Goal: Register for event/course

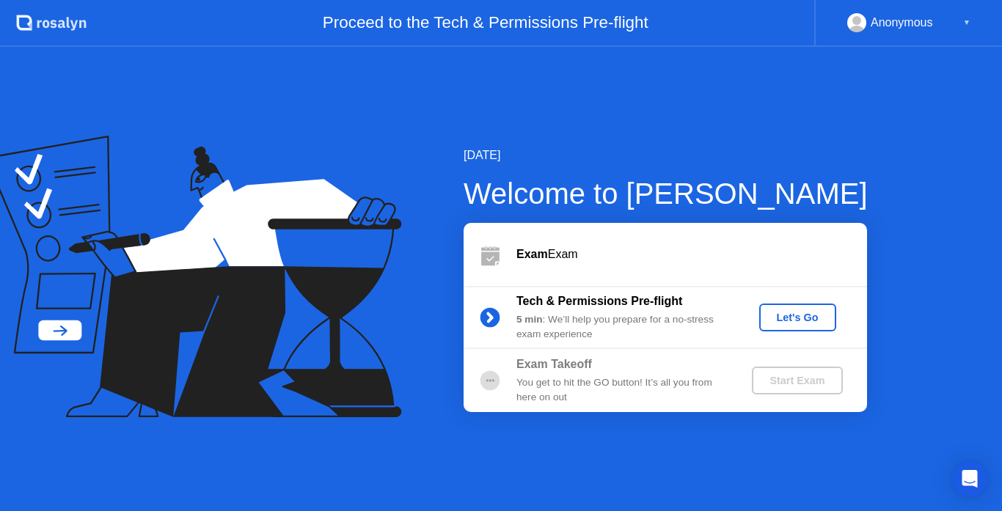
click at [791, 320] on div "Let's Go" at bounding box center [797, 318] width 65 height 12
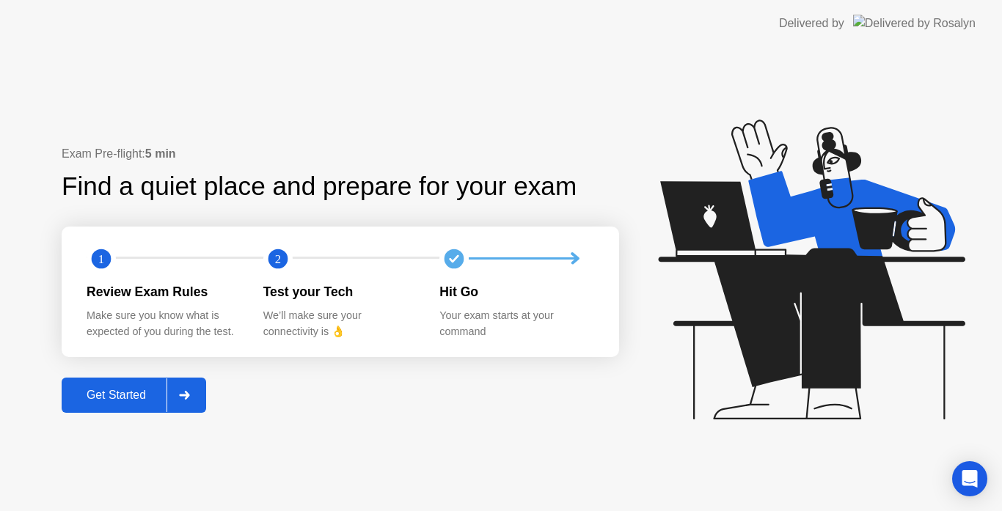
click at [115, 395] on div "Get Started" at bounding box center [116, 395] width 100 height 13
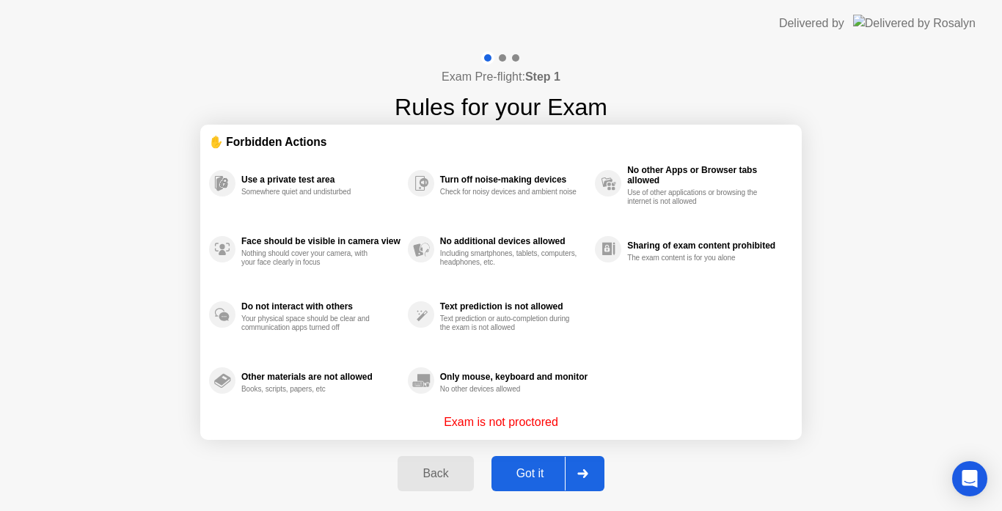
click at [544, 470] on div "Got it" at bounding box center [530, 473] width 69 height 13
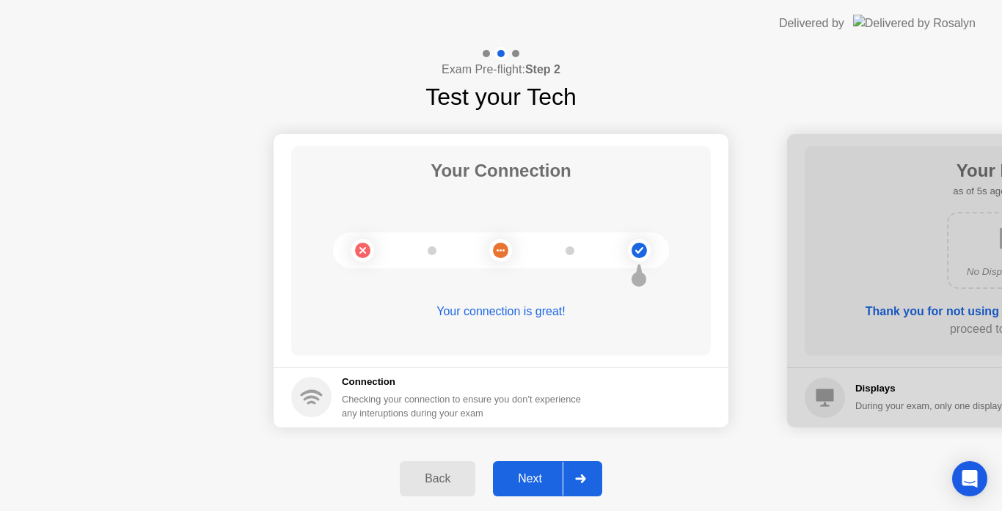
click at [534, 484] on div "Next" at bounding box center [529, 478] width 65 height 13
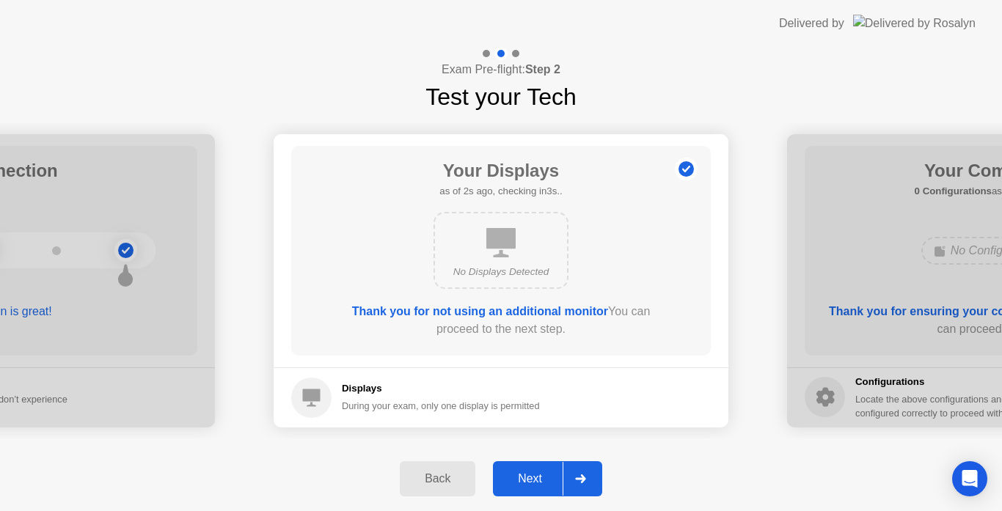
click at [540, 474] on div "Next" at bounding box center [529, 478] width 65 height 13
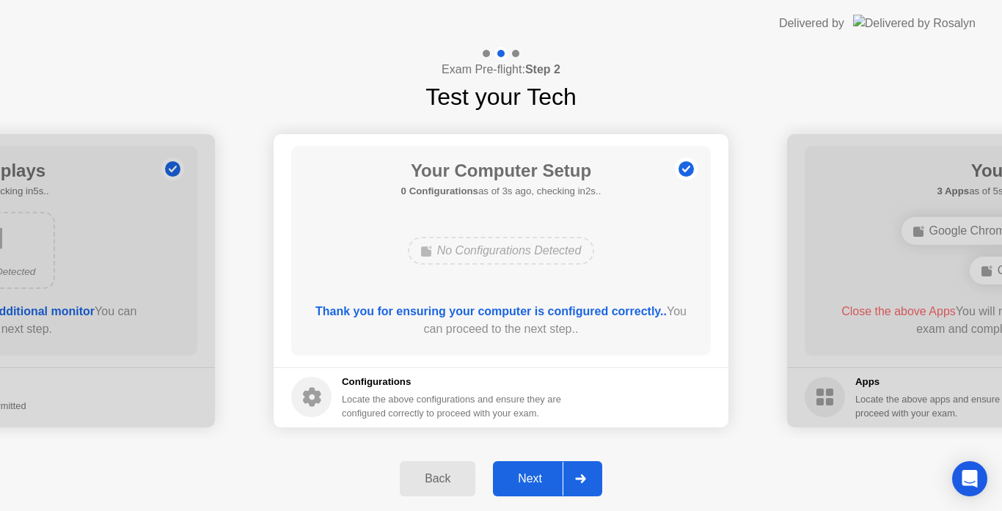
click at [537, 485] on div "Next" at bounding box center [529, 478] width 65 height 13
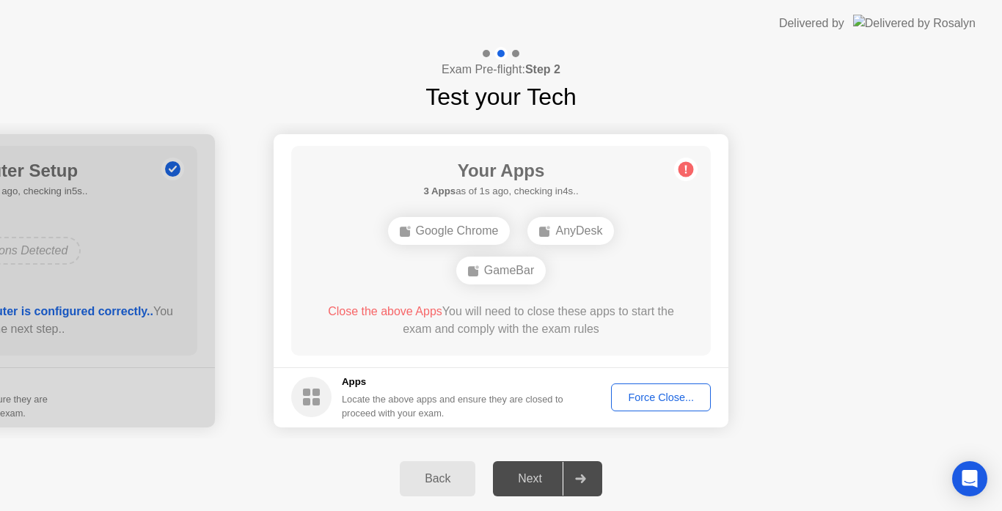
click at [637, 397] on div "Force Close..." at bounding box center [660, 398] width 89 height 12
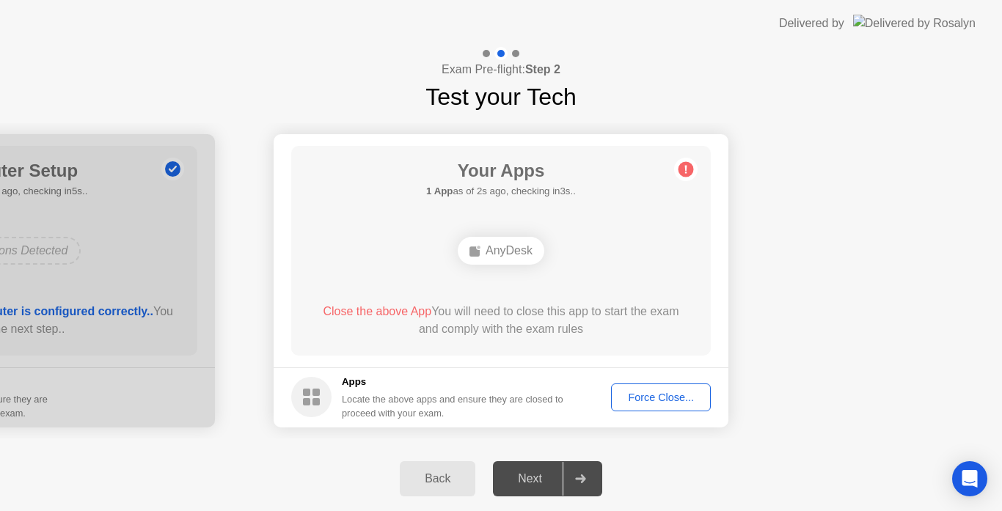
click at [650, 398] on div "Force Close..." at bounding box center [660, 398] width 89 height 12
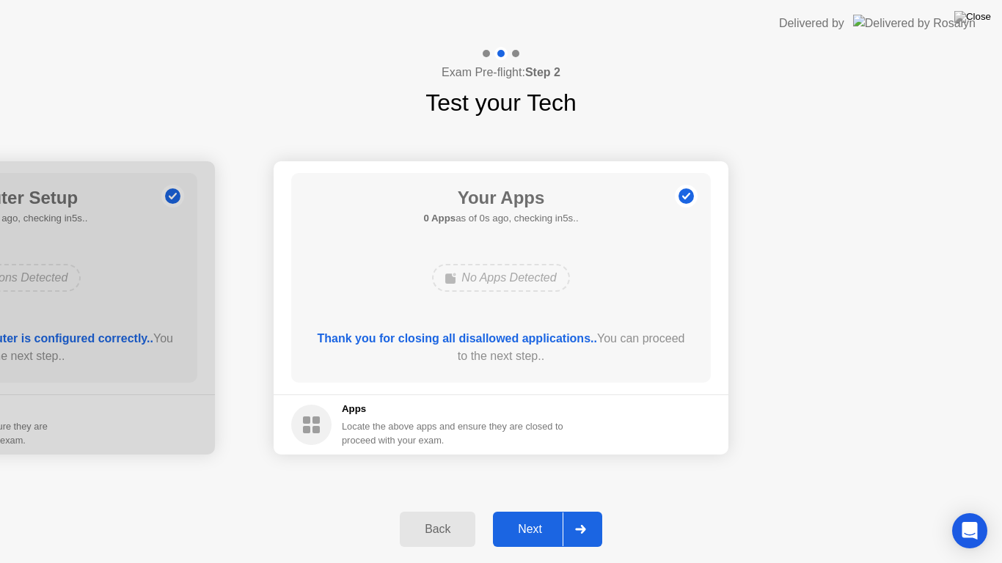
click at [528, 510] on button "Next" at bounding box center [547, 529] width 109 height 35
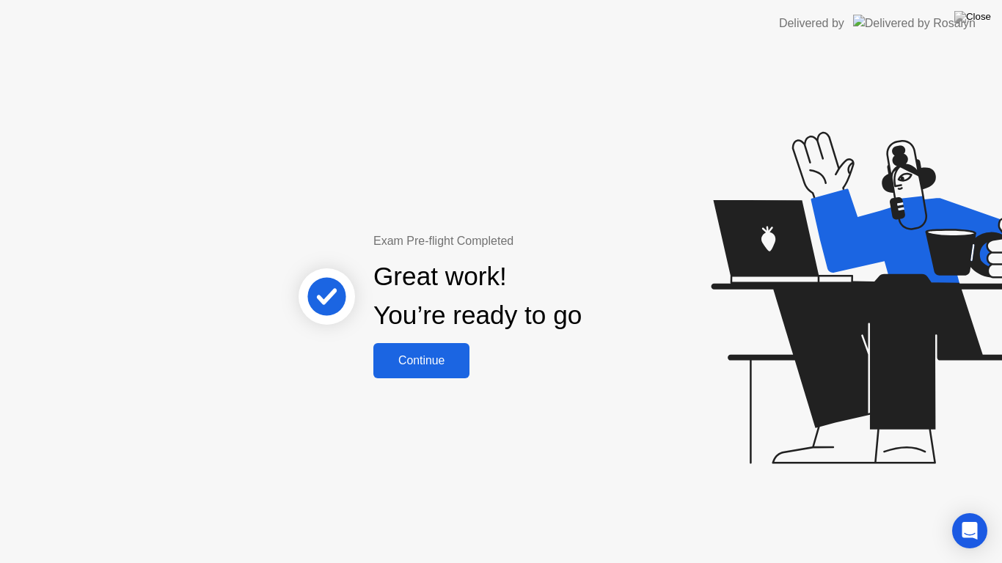
click at [436, 364] on div "Continue" at bounding box center [421, 360] width 87 height 13
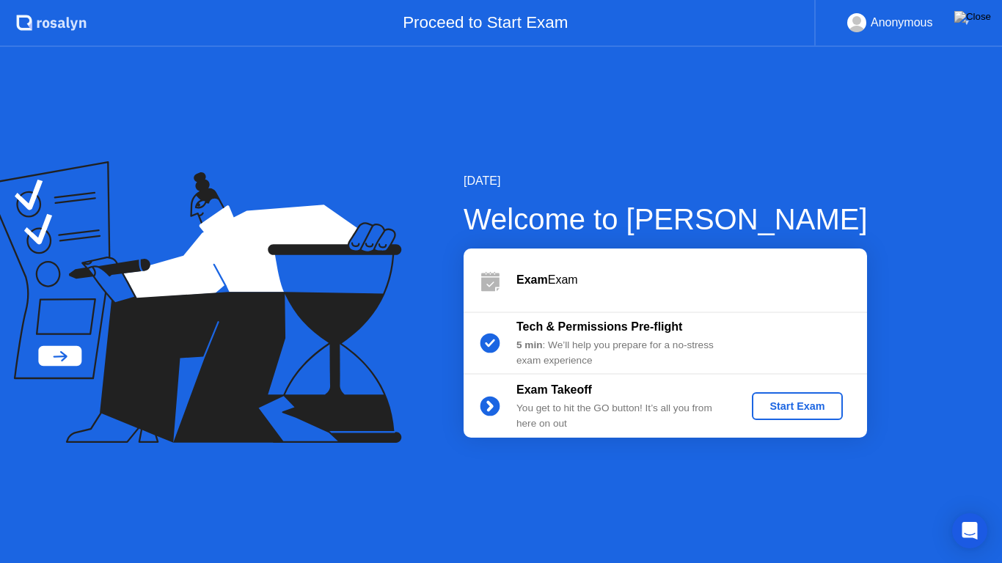
click at [787, 410] on div "Start Exam" at bounding box center [797, 406] width 78 height 12
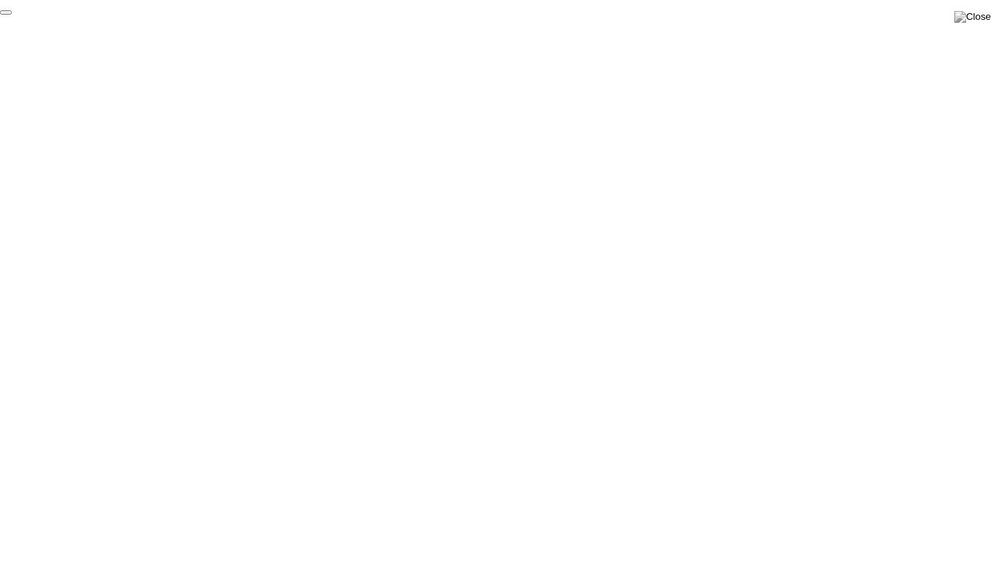
click at [12, 15] on button "End Proctoring Session" at bounding box center [6, 12] width 12 height 4
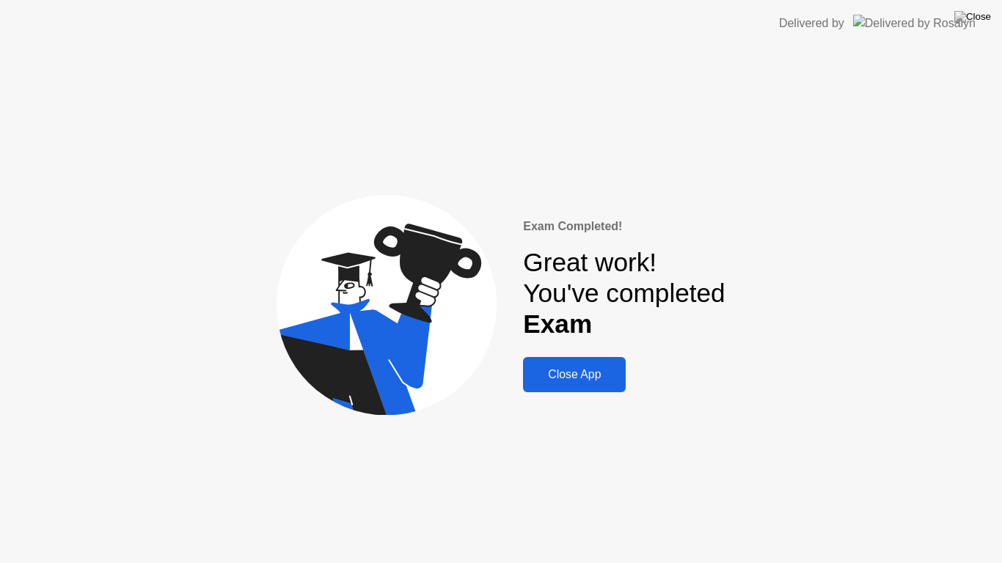
click at [585, 376] on div "Close App" at bounding box center [574, 374] width 94 height 13
